Goal: Transaction & Acquisition: Purchase product/service

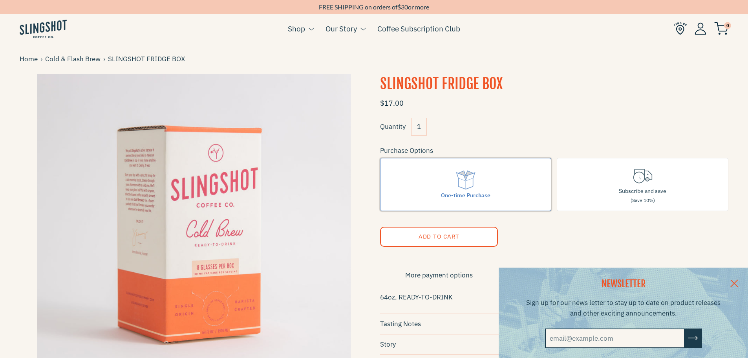
click at [481, 184] on label "One-time Purchase" at bounding box center [466, 184] width 172 height 53
click at [0, 0] on input "One-time Purchase" at bounding box center [0, 0] width 0 height 0
click at [446, 191] on div "One-time Purchase" at bounding box center [465, 195] width 49 height 9
click at [0, 0] on input "One-time Purchase" at bounding box center [0, 0] width 0 height 0
click at [602, 180] on label "Subscribe and save (Save 10%)" at bounding box center [643, 184] width 172 height 53
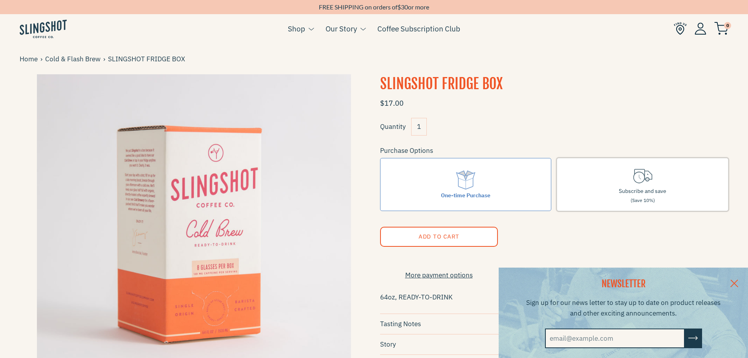
click at [0, 0] on input "Subscribe and save (Save 10%)" at bounding box center [0, 0] width 0 height 0
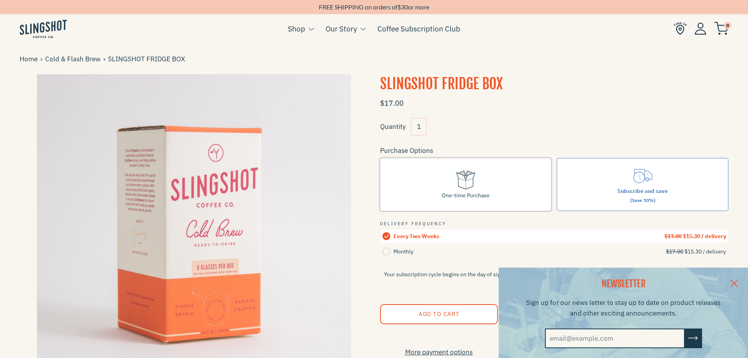
click at [450, 180] on label "One-time Purchase" at bounding box center [466, 184] width 172 height 53
click at [0, 0] on input "One-time Purchase" at bounding box center [0, 0] width 0 height 0
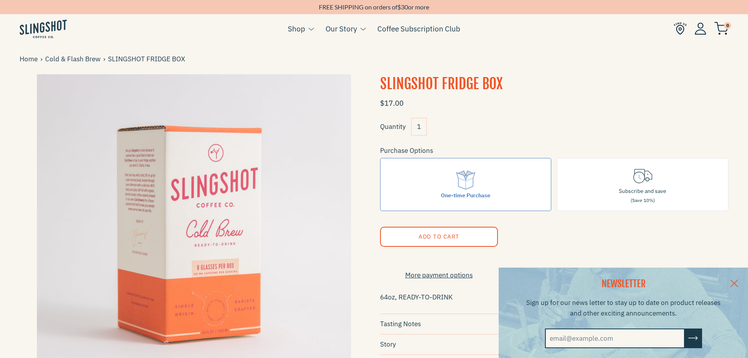
click at [438, 233] on span "Add to Cart" at bounding box center [438, 235] width 41 height 7
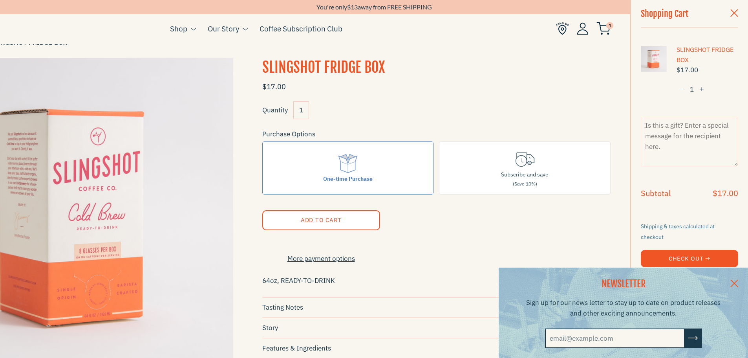
scroll to position [79, 0]
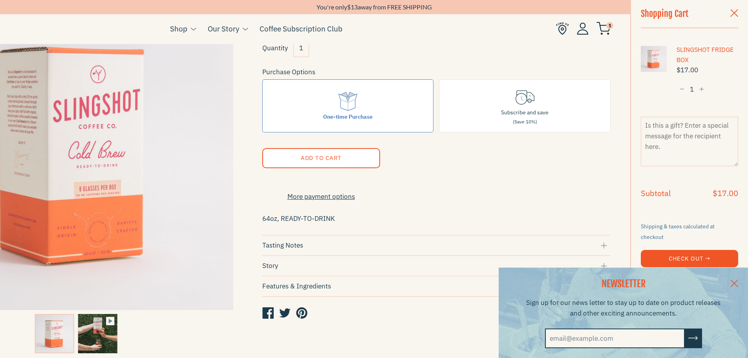
click at [743, 279] on link at bounding box center [734, 282] width 27 height 30
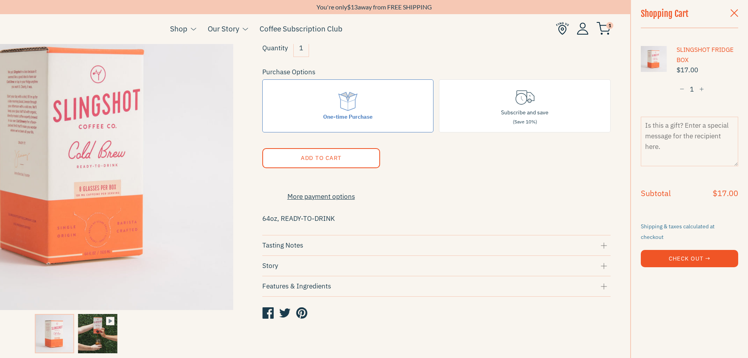
click at [710, 250] on button "Check Out →" at bounding box center [689, 258] width 97 height 17
